Goal: Communication & Community: Ask a question

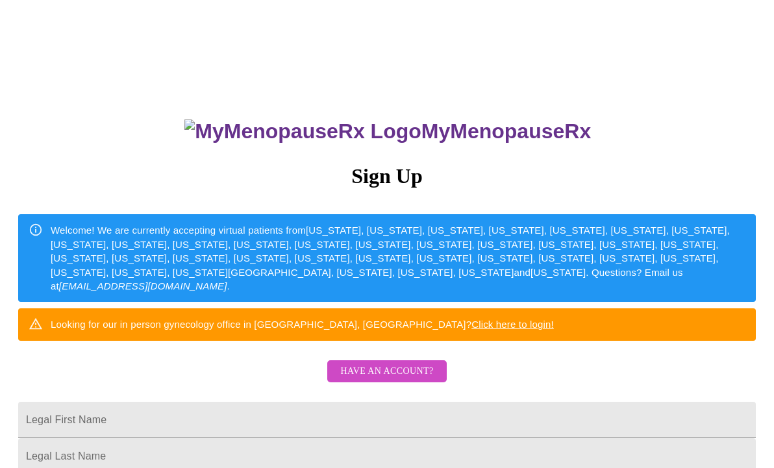
scroll to position [253, 0]
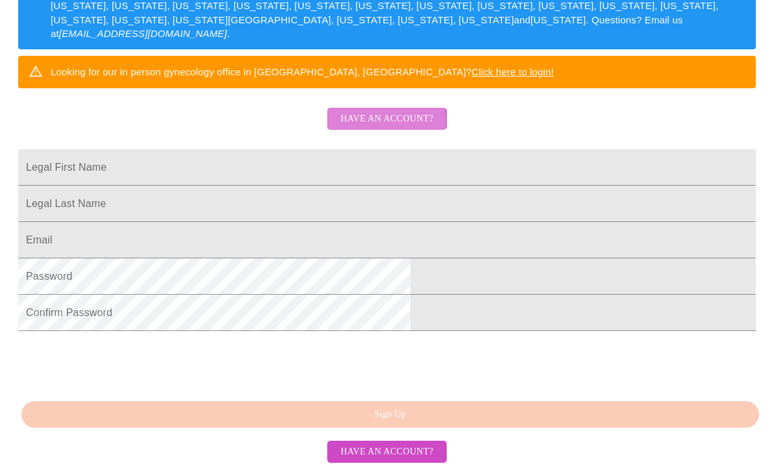
click at [367, 127] on span "Have an account?" at bounding box center [386, 119] width 93 height 16
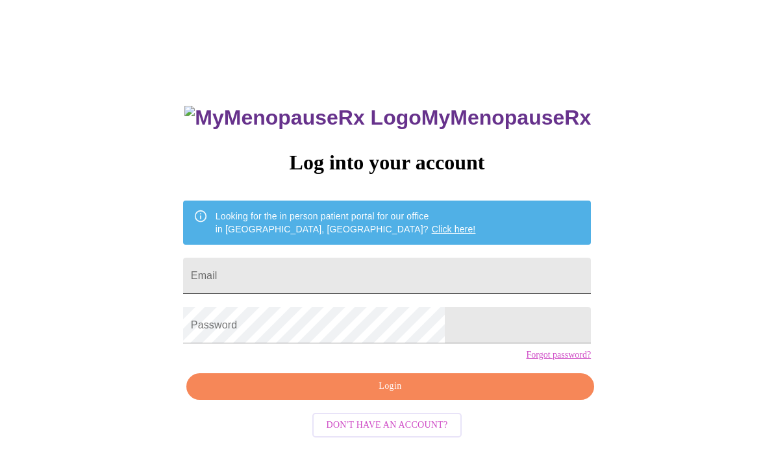
scroll to position [13, 0]
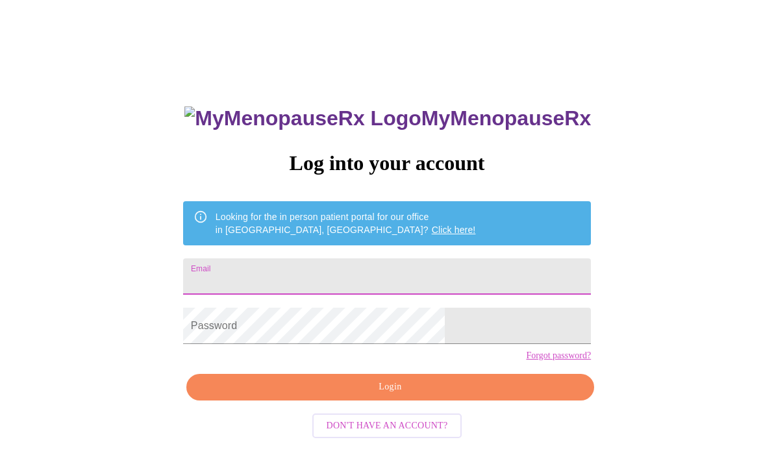
click at [367, 277] on input "Email" at bounding box center [387, 277] width 408 height 36
type input "[EMAIL_ADDRESS][DOMAIN_NAME]"
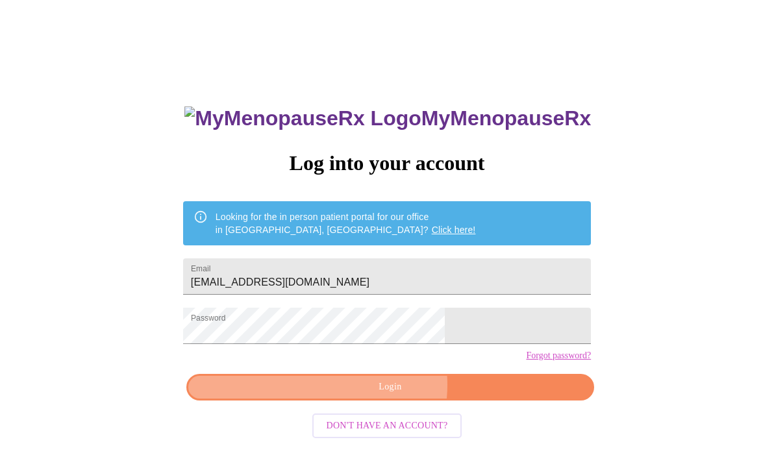
click at [364, 396] on span "Login" at bounding box center [390, 387] width 378 height 16
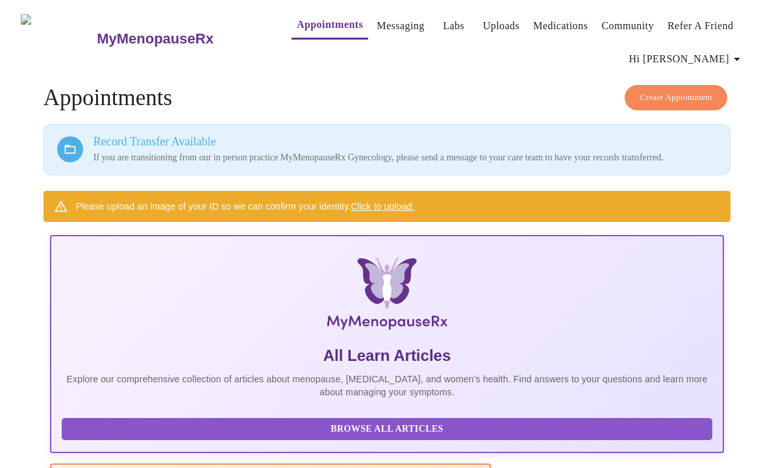
click at [385, 17] on link "Messaging" at bounding box center [400, 26] width 47 height 18
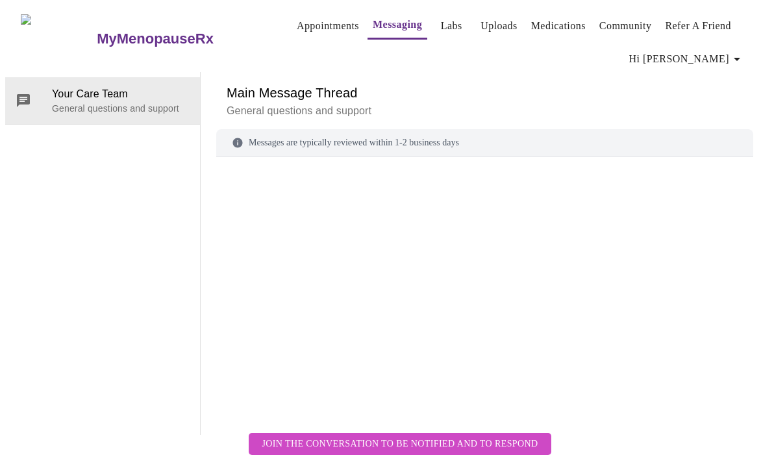
scroll to position [67, 0]
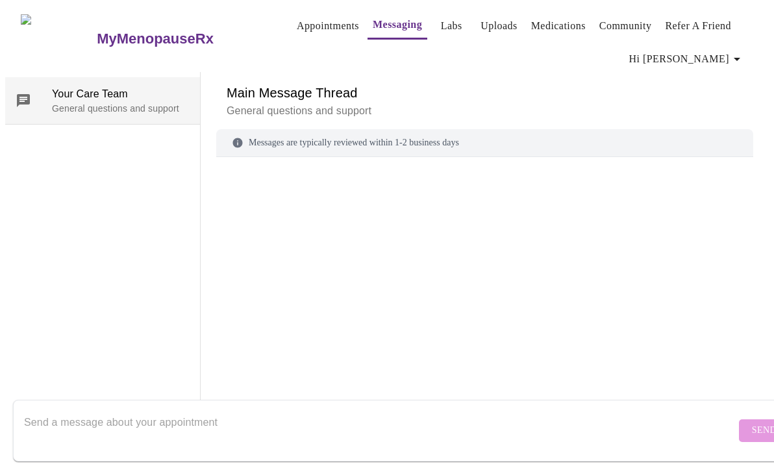
click at [119, 102] on p "General questions and support" at bounding box center [121, 108] width 138 height 13
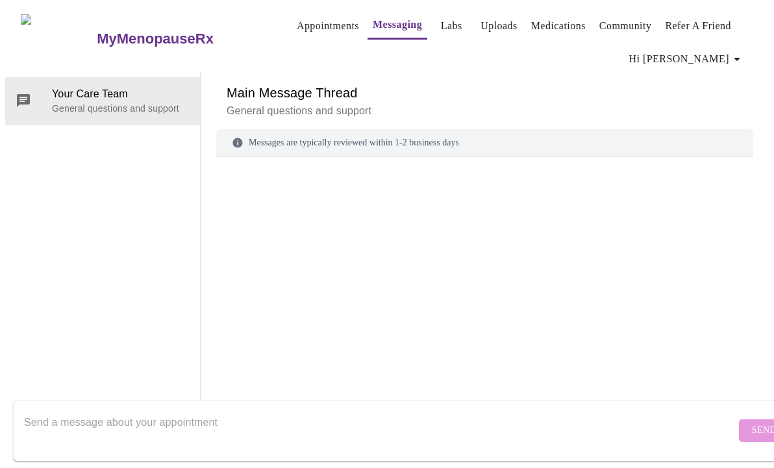
click at [357, 129] on div "Messages are typically reviewed within 1-2 business days" at bounding box center [484, 143] width 537 height 28
click at [163, 73] on div "Your Care Team General questions and support" at bounding box center [103, 253] width 196 height 363
click at [120, 420] on textarea "Send a message about your appointment" at bounding box center [380, 431] width 712 height 42
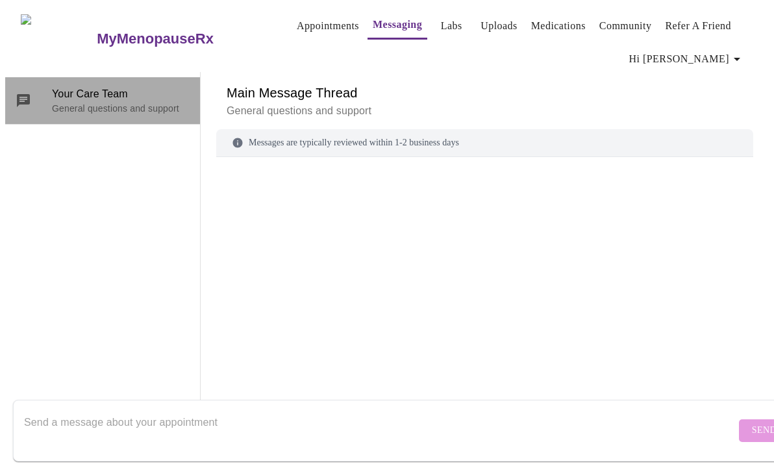
click at [17, 94] on icon at bounding box center [23, 100] width 13 height 13
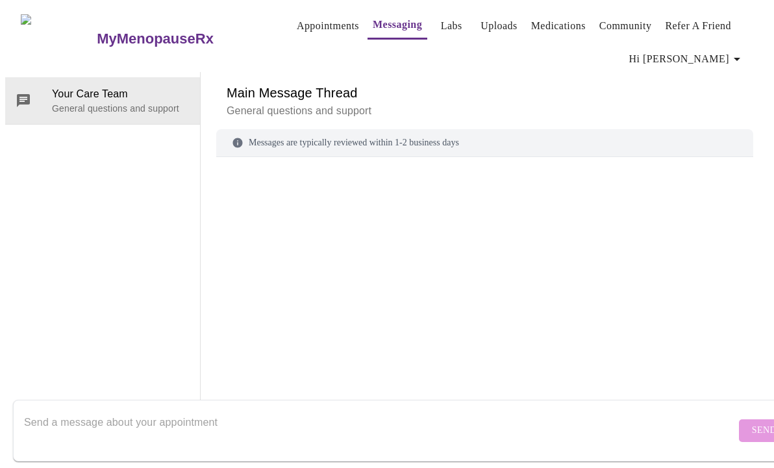
click at [114, 416] on textarea "Send a message about your appointment" at bounding box center [380, 431] width 712 height 42
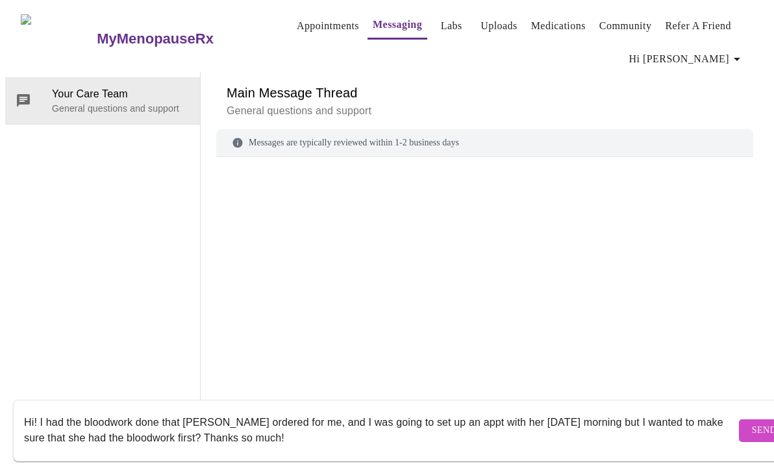
type textarea "Hi! I had the bloodwork done that [PERSON_NAME] ordered for me, and I was going…"
click at [752, 423] on span "Send" at bounding box center [764, 431] width 25 height 16
